Goal: Information Seeking & Learning: Check status

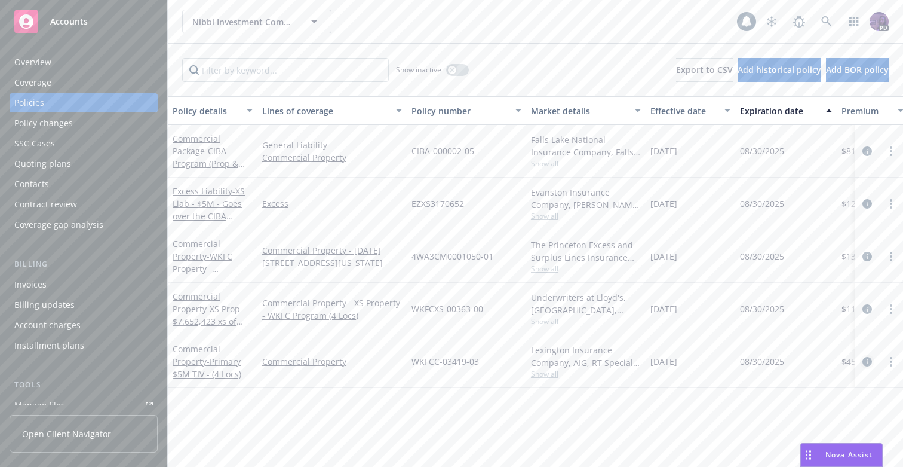
click at [867, 361] on icon "circleInformation" at bounding box center [868, 362] width 10 height 10
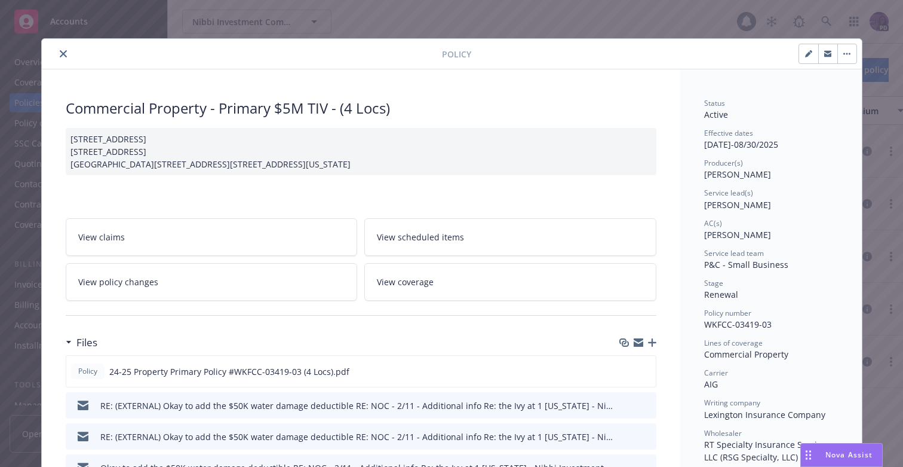
click at [60, 54] on icon "close" at bounding box center [63, 53] width 7 height 7
